Goal: Transaction & Acquisition: Download file/media

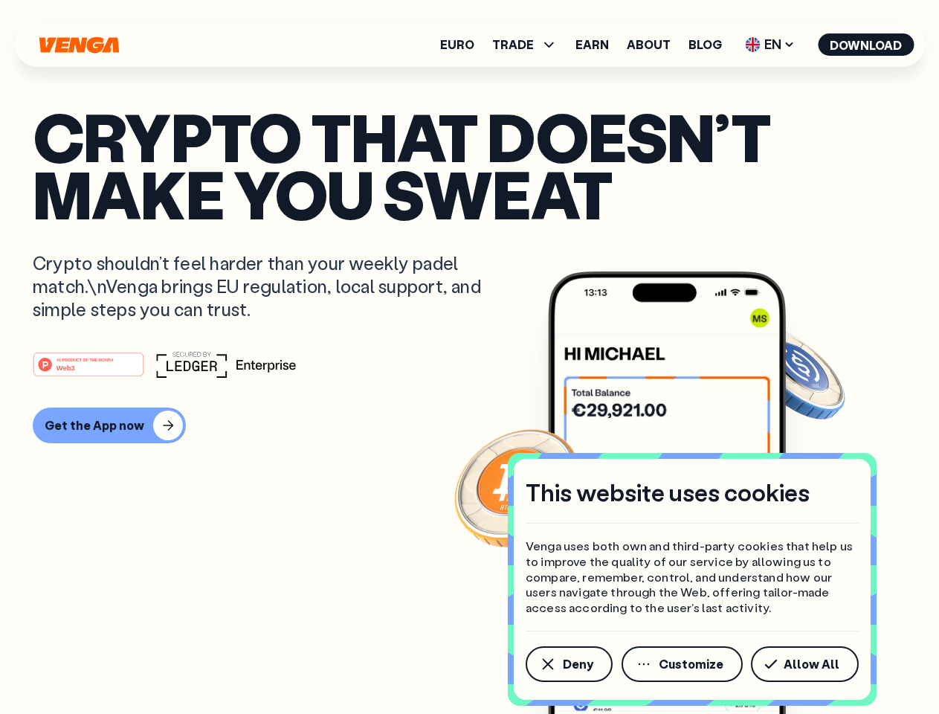
click at [469, 357] on div "#1 PRODUCT OF THE MONTH Web3" at bounding box center [470, 364] width 874 height 27
click at [568, 664] on span "Deny" at bounding box center [578, 664] width 30 height 12
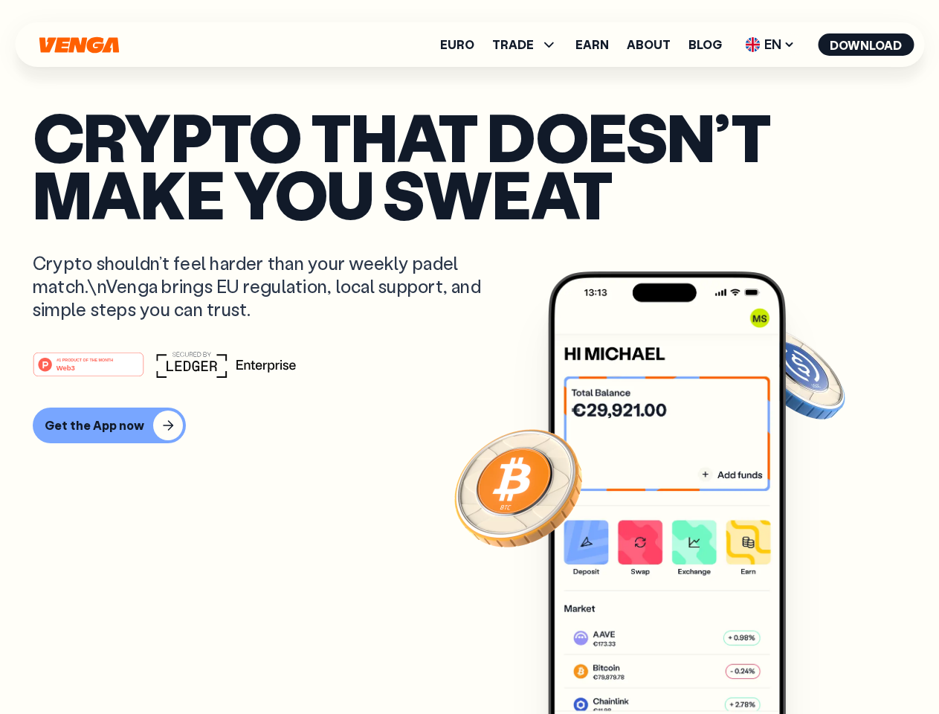
click at [683, 664] on img at bounding box center [667, 520] width 238 height 498
click at [807, 664] on article "Crypto that doesn’t make you sweat Crypto shouldn’t feel harder than your weekl…" at bounding box center [470, 387] width 874 height 558
click at [529, 45] on span "TRADE" at bounding box center [513, 45] width 42 height 12
click at [770, 45] on span "EN" at bounding box center [770, 45] width 60 height 24
click at [866, 45] on button "Download" at bounding box center [866, 44] width 96 height 22
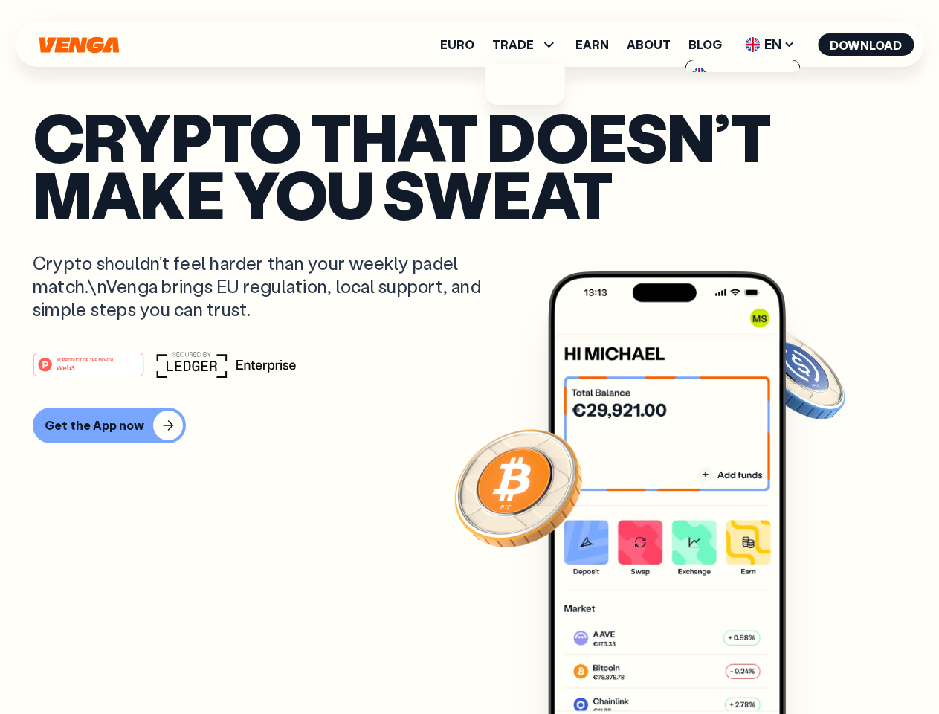
click at [469, 397] on div "#1 PRODUCT OF THE MONTH Web3 Get the App now" at bounding box center [470, 397] width 874 height 92
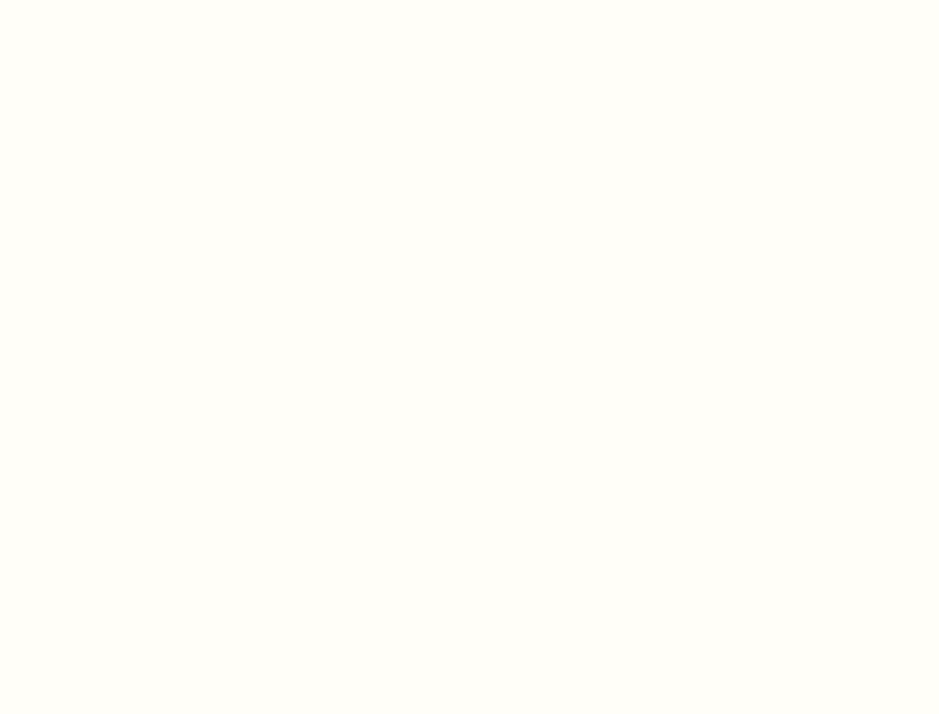
click at [91, 0] on html "This website uses cookies Venga uses both own and third-party cookies that help…" at bounding box center [469, 0] width 939 height 0
